Goal: Information Seeking & Learning: Learn about a topic

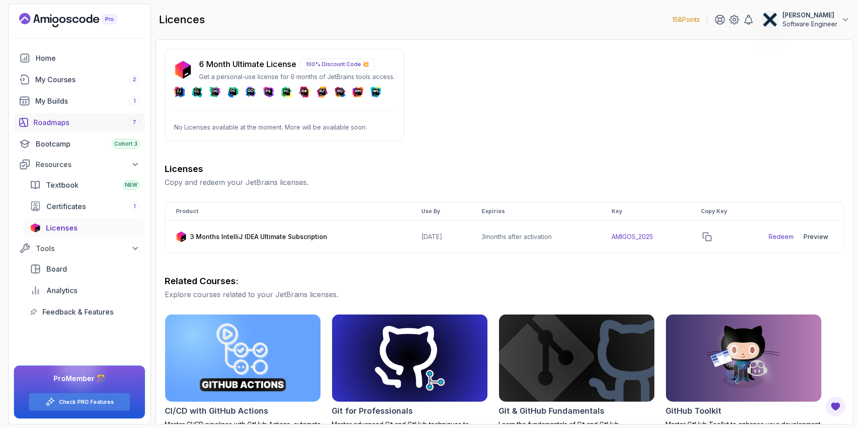
click at [74, 126] on div "Roadmaps 7" at bounding box center [86, 122] width 106 height 11
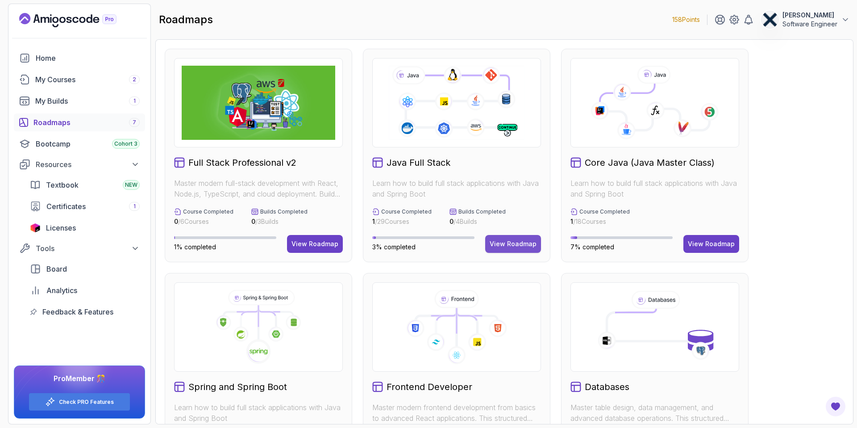
click at [515, 242] on div "View Roadmap" at bounding box center [513, 243] width 47 height 9
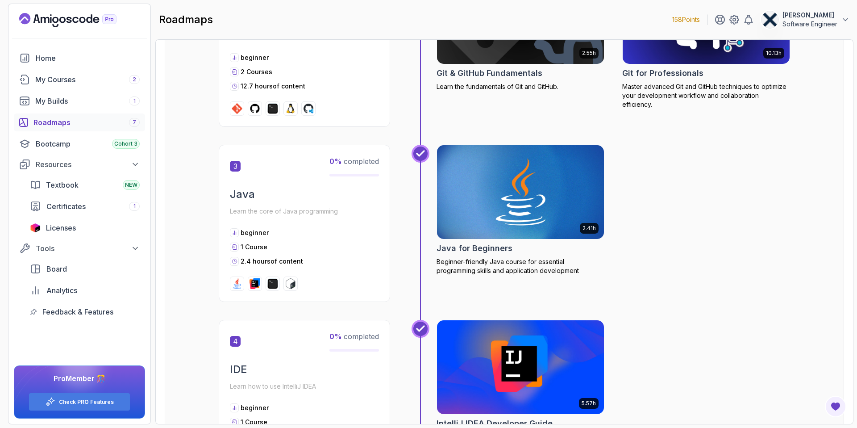
scroll to position [577, 0]
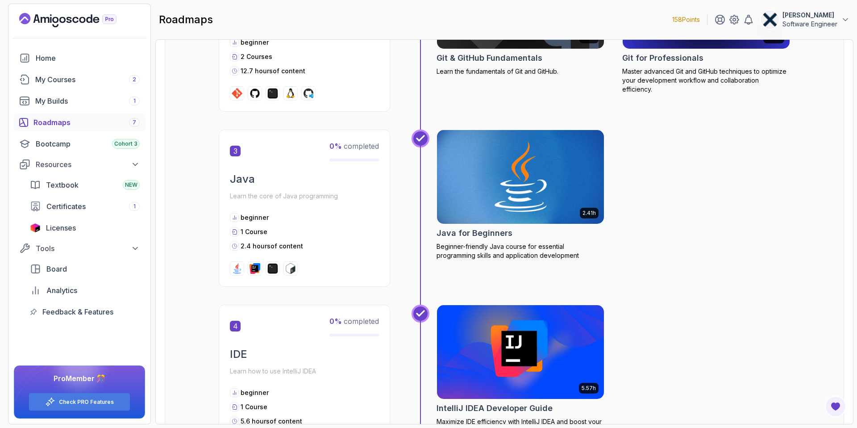
click at [517, 192] on img at bounding box center [520, 177] width 175 height 98
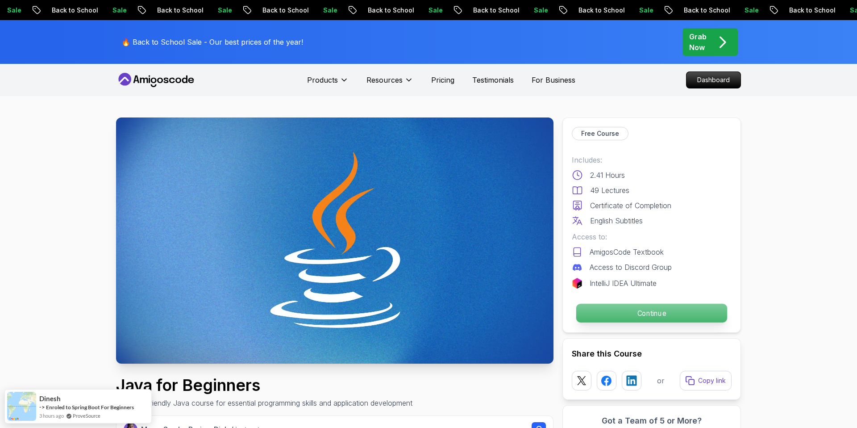
click at [630, 310] on p "Continue" at bounding box center [651, 313] width 151 height 19
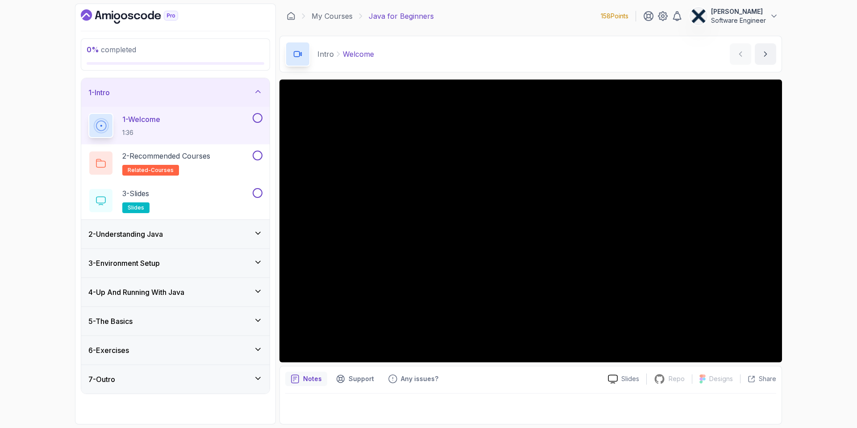
click at [184, 238] on div "2 - Understanding Java" at bounding box center [175, 234] width 174 height 11
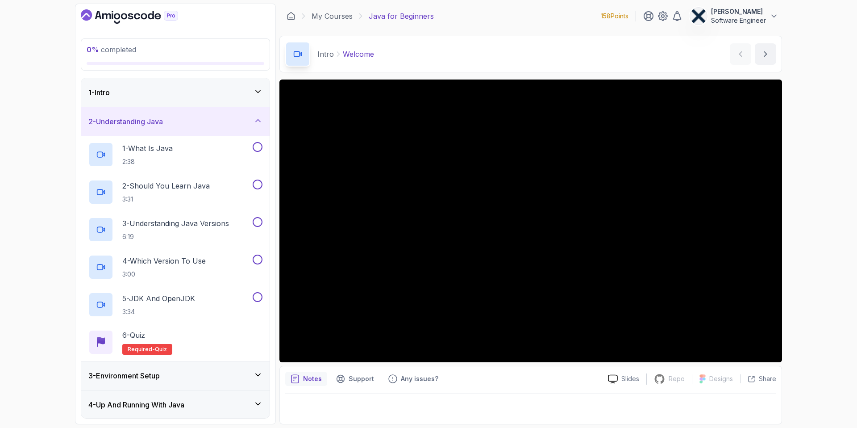
click at [196, 128] on div "2 - Understanding Java" at bounding box center [175, 121] width 188 height 29
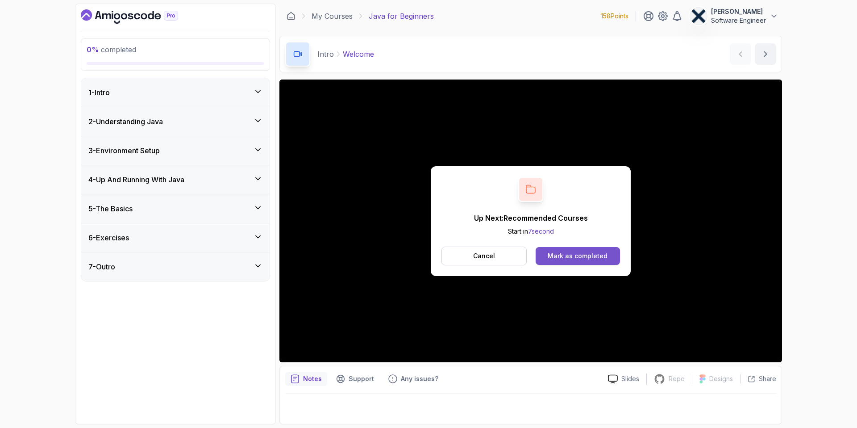
click at [578, 254] on div "Mark as completed" at bounding box center [578, 255] width 60 height 9
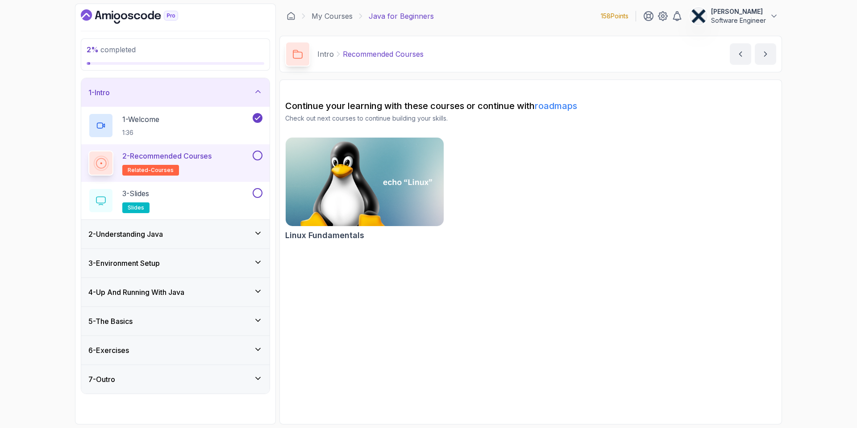
click at [260, 156] on button at bounding box center [258, 155] width 10 height 10
click at [259, 156] on icon at bounding box center [258, 155] width 8 height 9
click at [205, 155] on p "2 - Recommended Courses" at bounding box center [166, 155] width 89 height 11
click at [145, 192] on p "3 - Slides" at bounding box center [135, 193] width 27 height 11
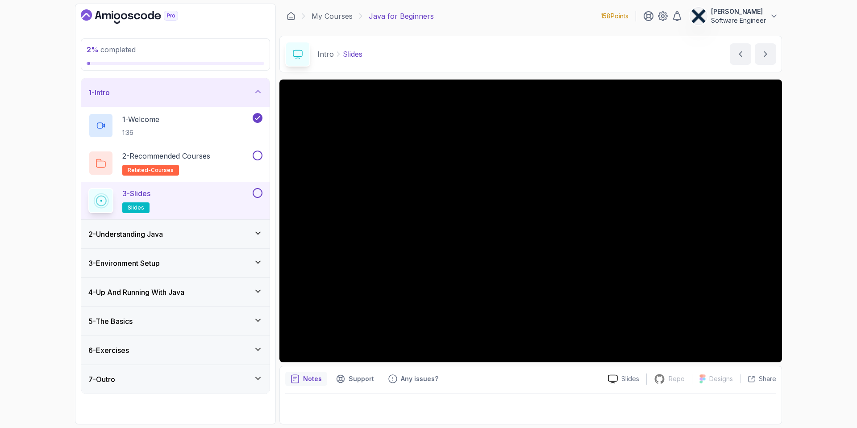
click at [262, 191] on button at bounding box center [258, 193] width 10 height 10
click at [261, 153] on button at bounding box center [258, 155] width 10 height 10
click at [159, 229] on h3 "2 - Understanding Java" at bounding box center [125, 234] width 75 height 11
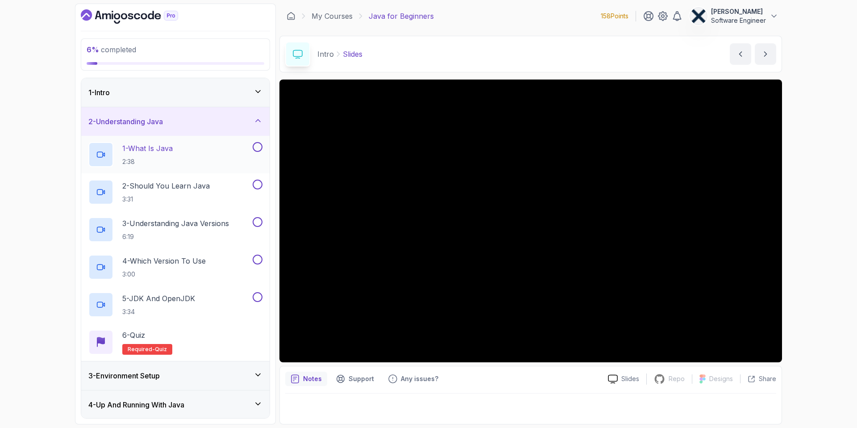
click at [255, 146] on button at bounding box center [258, 147] width 10 height 10
click at [253, 146] on button at bounding box center [258, 147] width 10 height 10
click at [200, 147] on div "1 - What Is Java 2:38" at bounding box center [169, 154] width 163 height 25
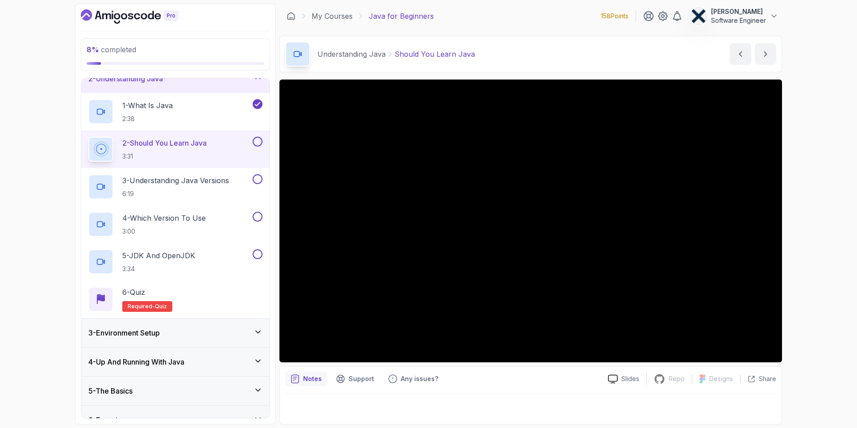
scroll to position [88, 0]
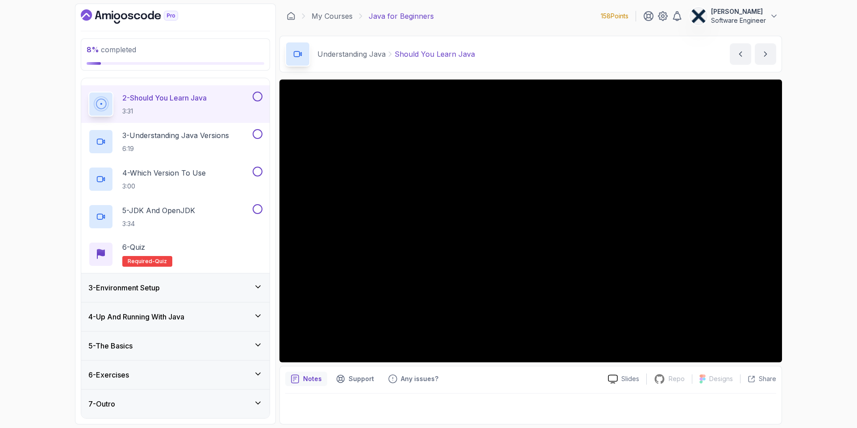
click at [259, 343] on icon at bounding box center [258, 344] width 9 height 9
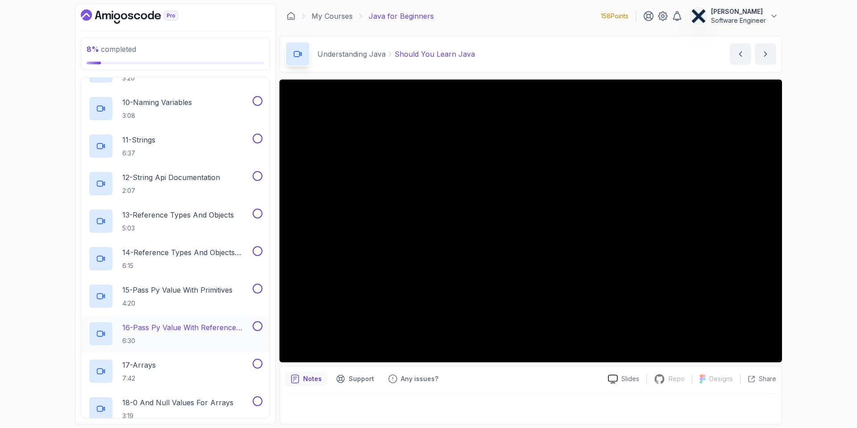
scroll to position [471, 0]
click at [188, 293] on p "15 - Pass Py Value With Primitives" at bounding box center [177, 289] width 110 height 11
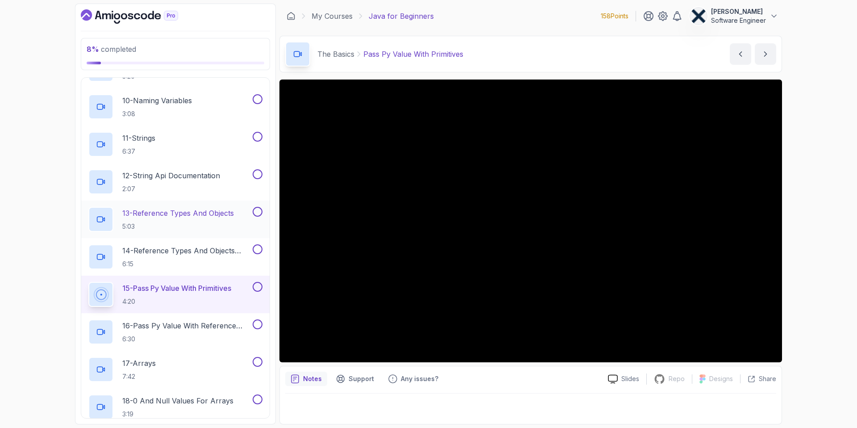
click at [188, 222] on p "5:03" at bounding box center [178, 226] width 112 height 9
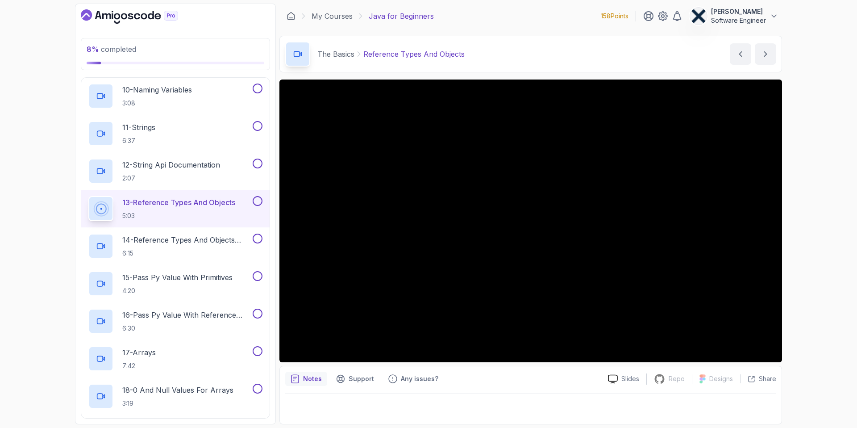
scroll to position [484, 0]
